Goal: Entertainment & Leisure: Consume media (video, audio)

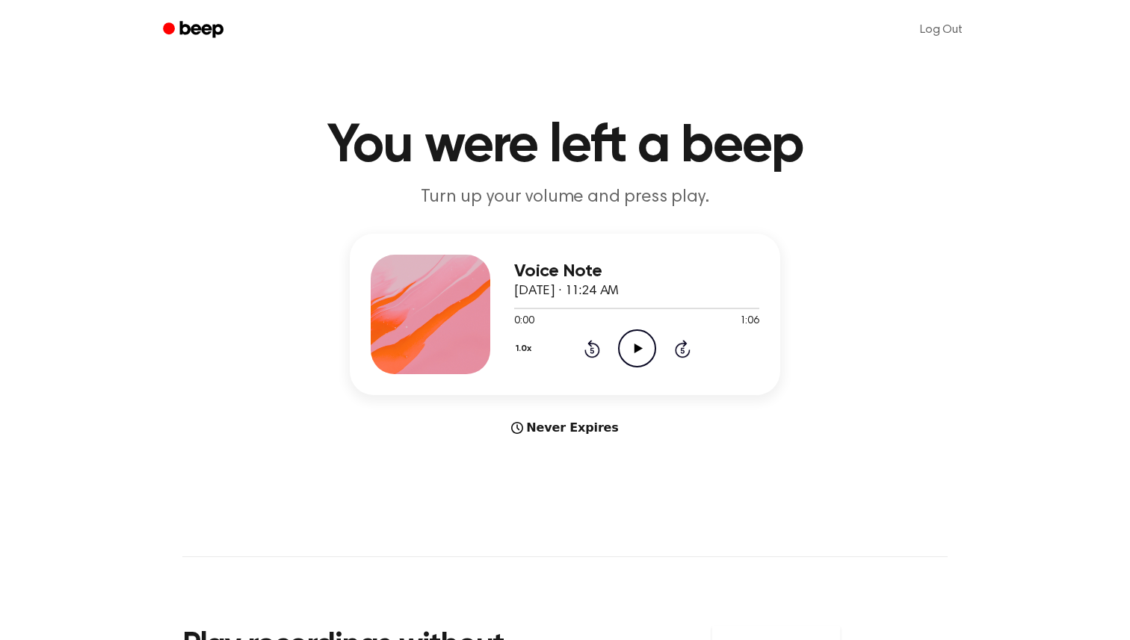
click at [648, 347] on icon "Play Audio" at bounding box center [637, 349] width 38 height 38
click at [635, 361] on icon "Play Audio" at bounding box center [637, 349] width 38 height 38
click at [641, 345] on icon "Play Audio" at bounding box center [637, 349] width 38 height 38
click at [648, 353] on icon "Play Audio" at bounding box center [637, 349] width 38 height 38
drag, startPoint x: 557, startPoint y: 306, endPoint x: 503, endPoint y: 306, distance: 53.8
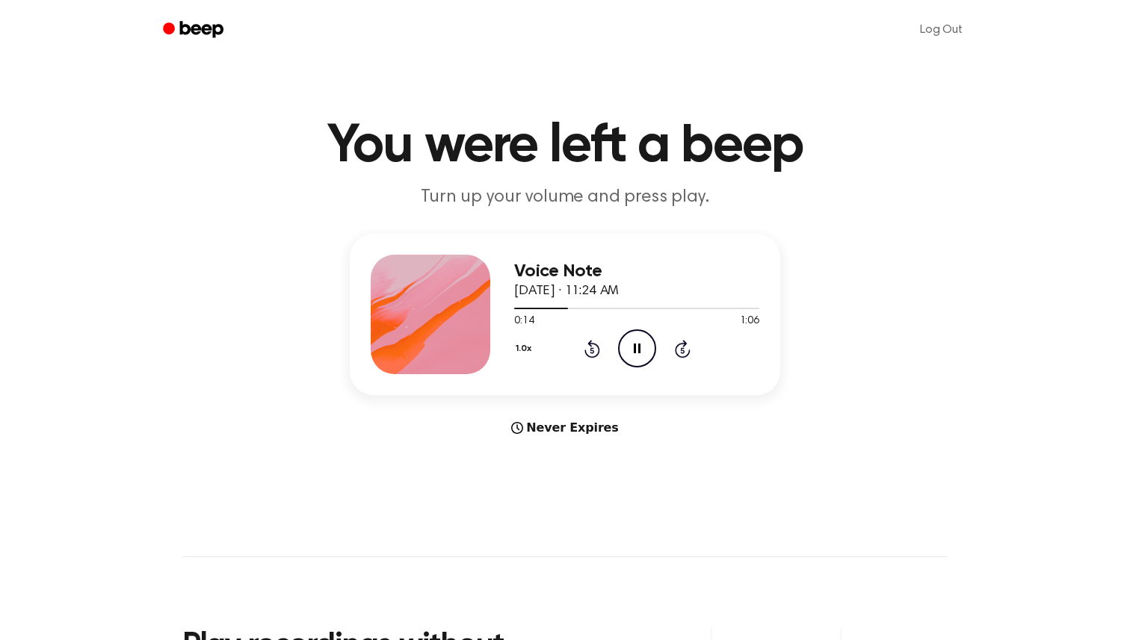
click at [503, 306] on div "Voice Note [DATE] · 11:24 AM 0:14 1:06 Your browser does not support the [objec…" at bounding box center [565, 314] width 430 height 161
click at [512, 309] on div "Voice Note [DATE] · 11:24 AM 0:15 1:06 Your browser does not support the [objec…" at bounding box center [565, 314] width 430 height 161
click at [517, 309] on div at bounding box center [544, 308] width 61 height 1
click at [643, 350] on icon "Pause Audio" at bounding box center [637, 349] width 38 height 38
drag, startPoint x: 519, startPoint y: 308, endPoint x: 501, endPoint y: 308, distance: 17.9
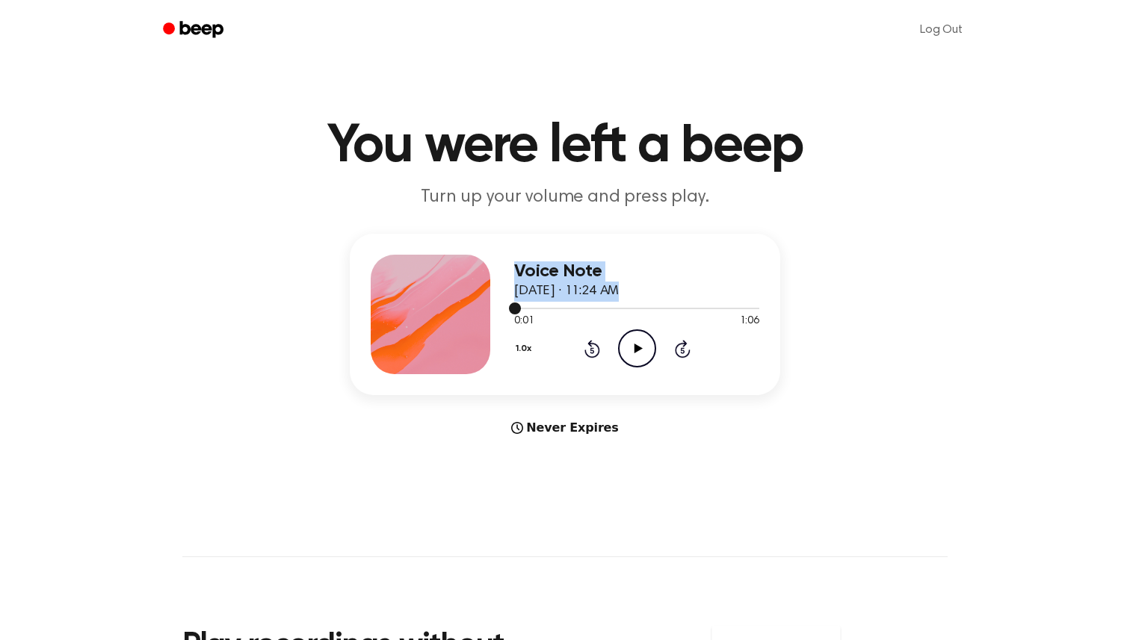
click at [501, 308] on div "Voice Note [DATE] · 11:24 AM 0:01 1:06 Your browser does not support the [objec…" at bounding box center [565, 314] width 430 height 161
click at [510, 306] on span at bounding box center [515, 309] width 12 height 12
click at [645, 344] on icon "Play Audio" at bounding box center [637, 349] width 38 height 38
